Goal: Information Seeking & Learning: Compare options

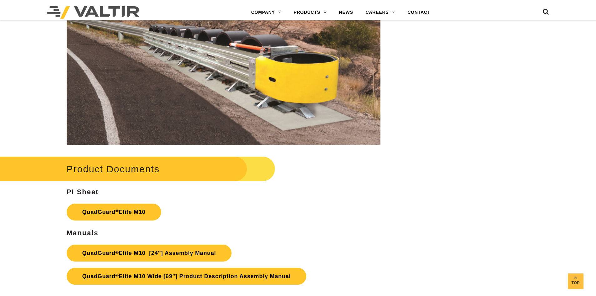
scroll to position [3191, 0]
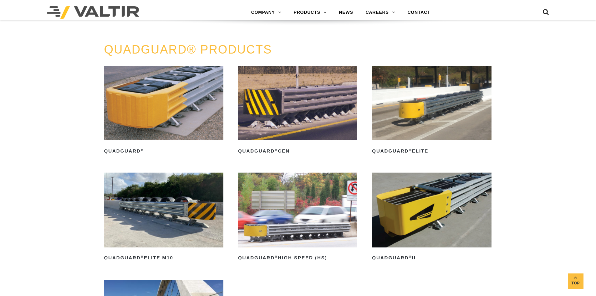
scroll to position [407, 0]
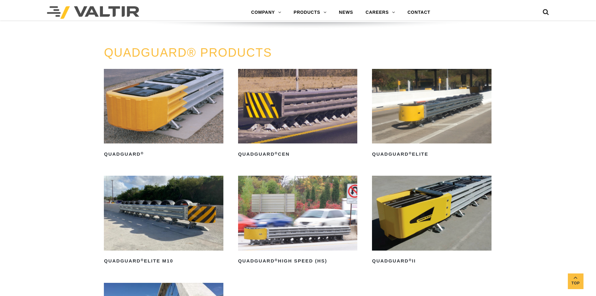
click at [305, 122] on img at bounding box center [297, 106] width 119 height 74
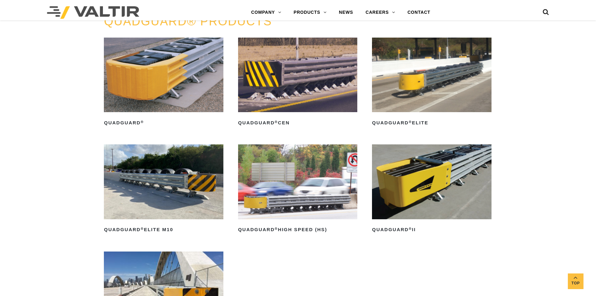
click at [268, 195] on img at bounding box center [297, 181] width 119 height 74
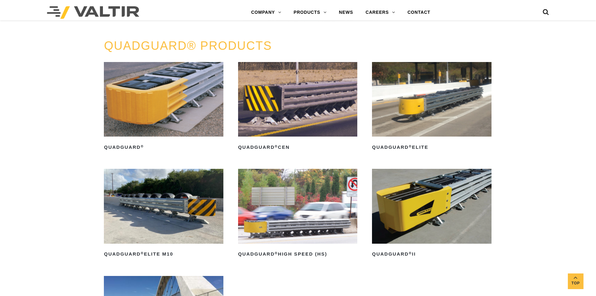
scroll to position [407, 0]
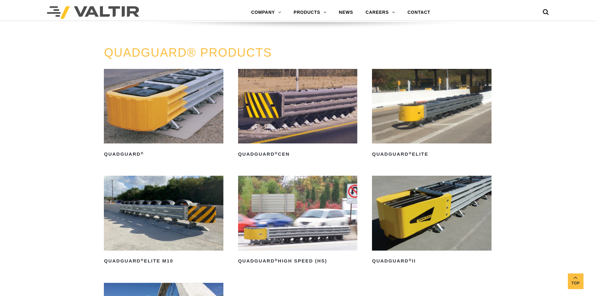
click at [168, 110] on img at bounding box center [163, 106] width 119 height 74
click at [300, 176] on img at bounding box center [297, 213] width 119 height 74
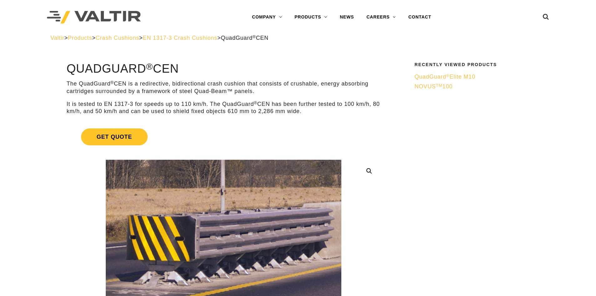
scroll to position [31, 0]
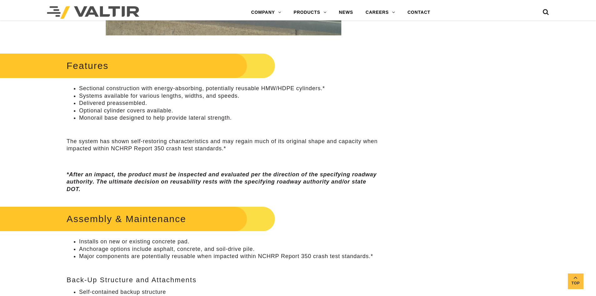
scroll to position [282, 0]
